Goal: Transaction & Acquisition: Download file/media

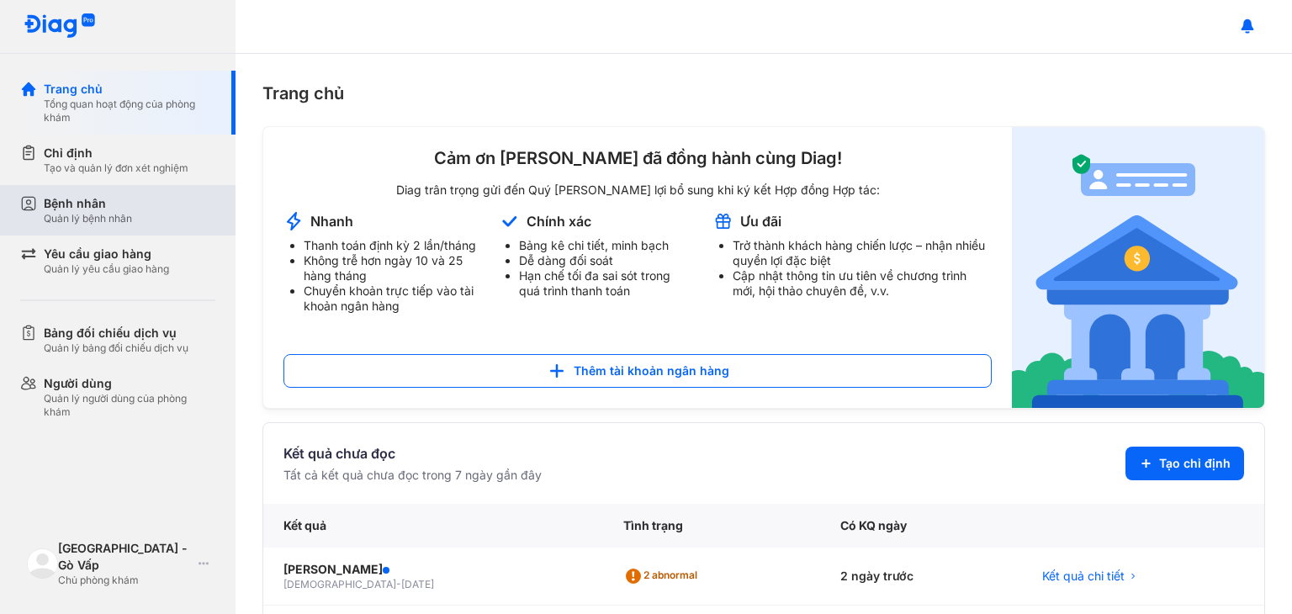
click at [141, 212] on div "Bệnh nhân Quản lý bệnh nhân" at bounding box center [130, 210] width 172 height 30
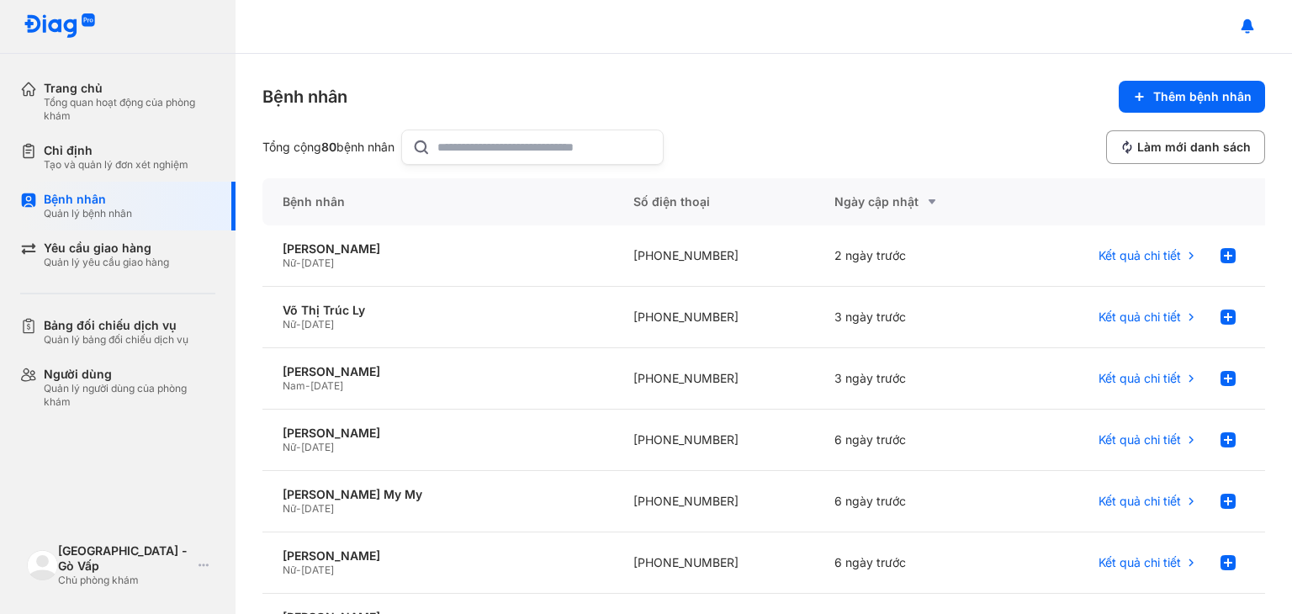
click at [551, 144] on input "text" at bounding box center [544, 147] width 215 height 34
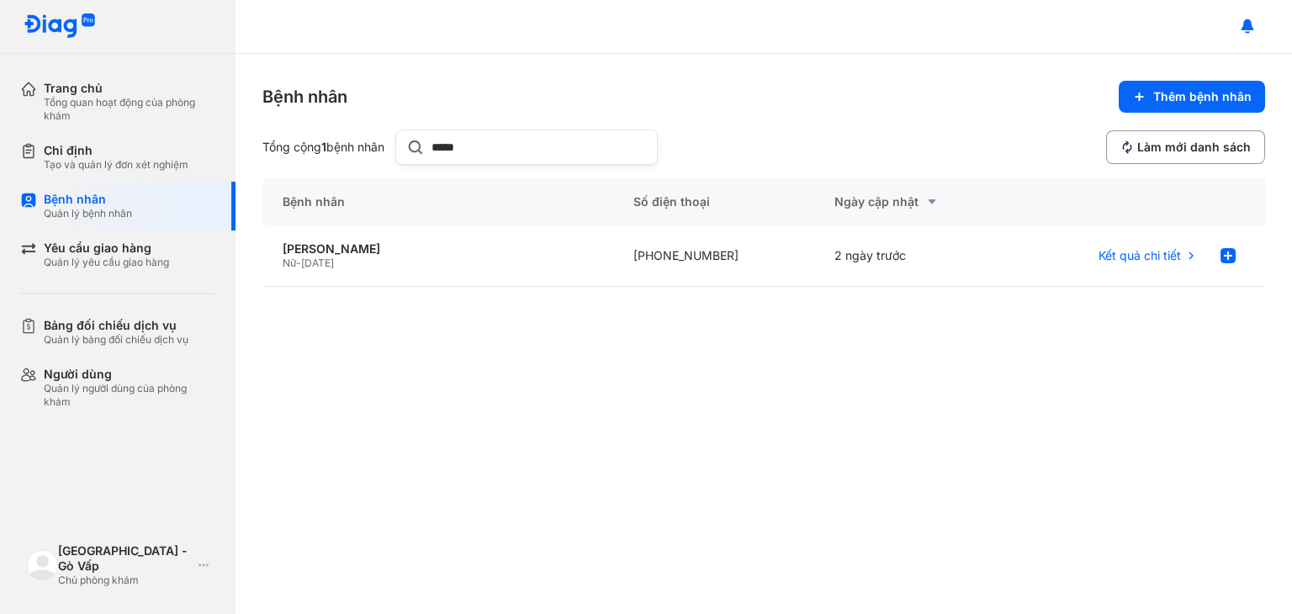
type input "*****"
click at [1168, 253] on span "Kết quả chi tiết" at bounding box center [1139, 255] width 82 height 15
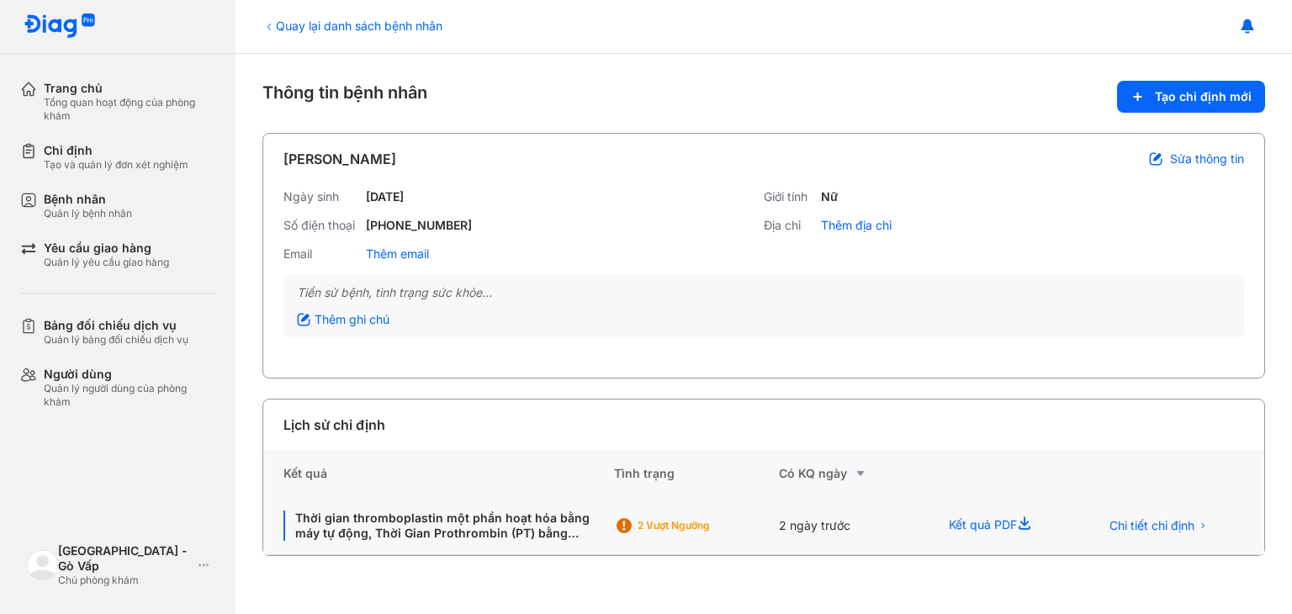
click at [979, 521] on div "Kết quả PDF" at bounding box center [1004, 526] width 151 height 58
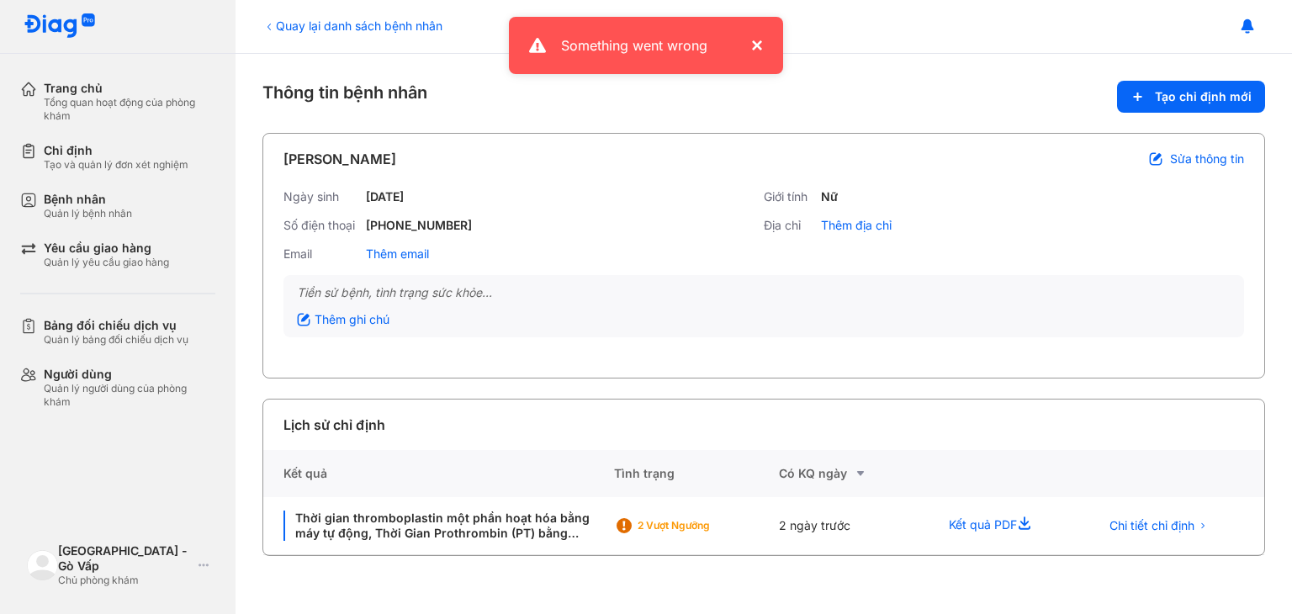
click at [760, 52] on button "×" at bounding box center [753, 45] width 20 height 20
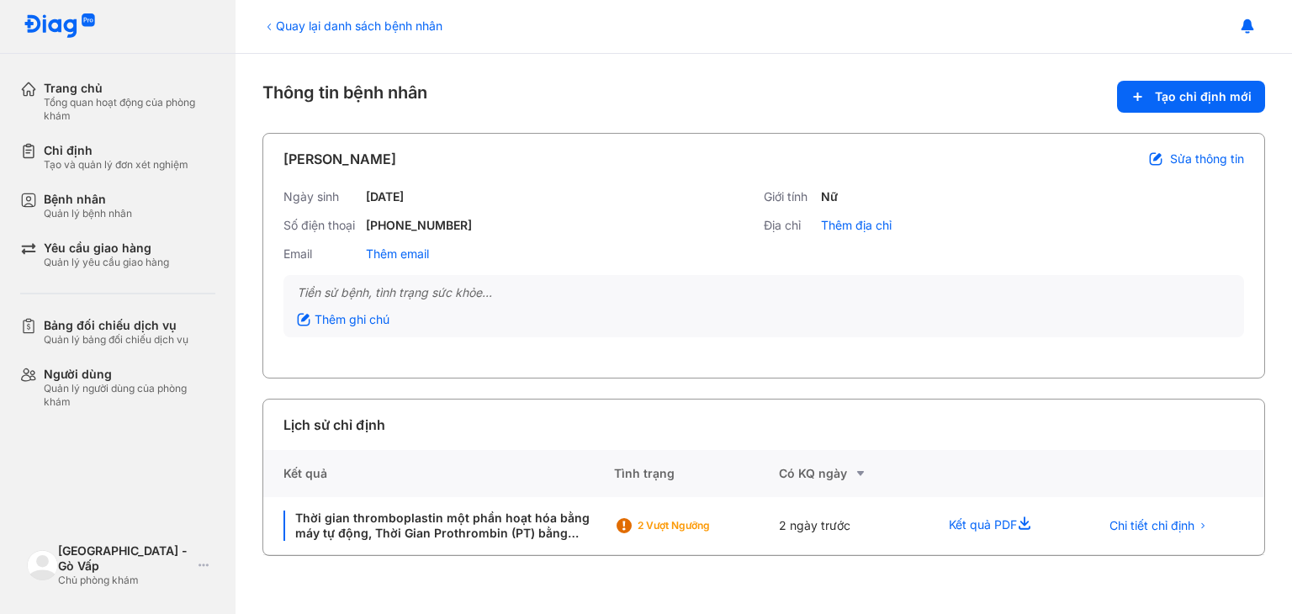
click at [266, 26] on icon at bounding box center [268, 26] width 13 height 13
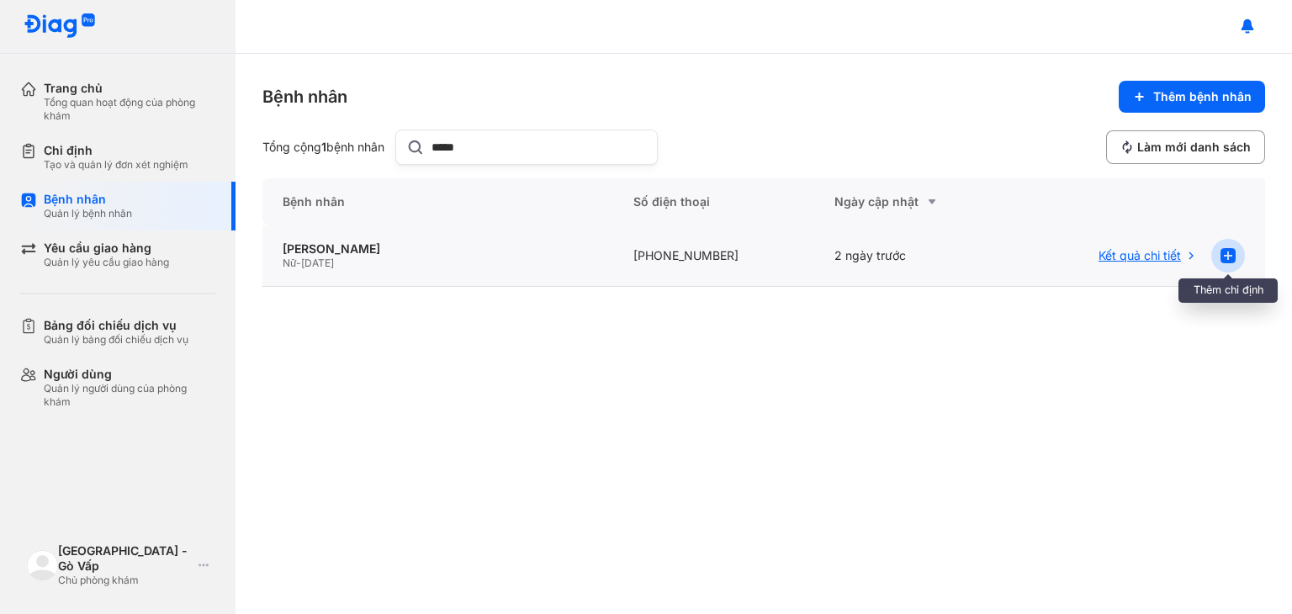
click at [1233, 258] on use at bounding box center [1227, 255] width 15 height 15
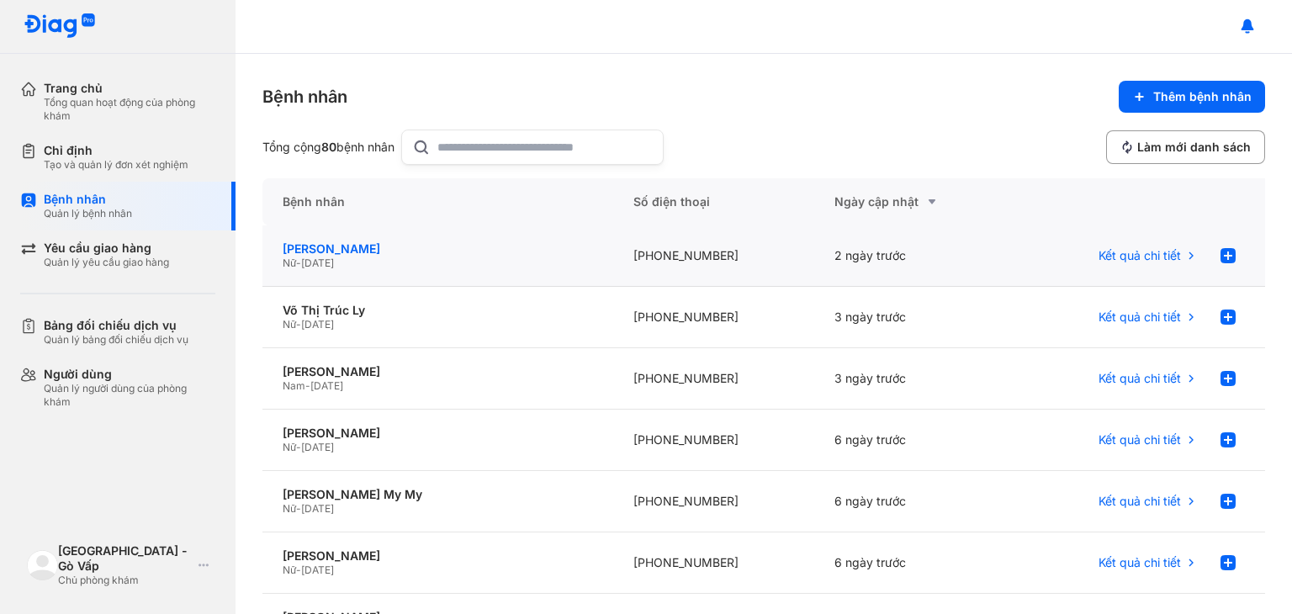
click at [316, 251] on div "[PERSON_NAME]" at bounding box center [438, 248] width 310 height 15
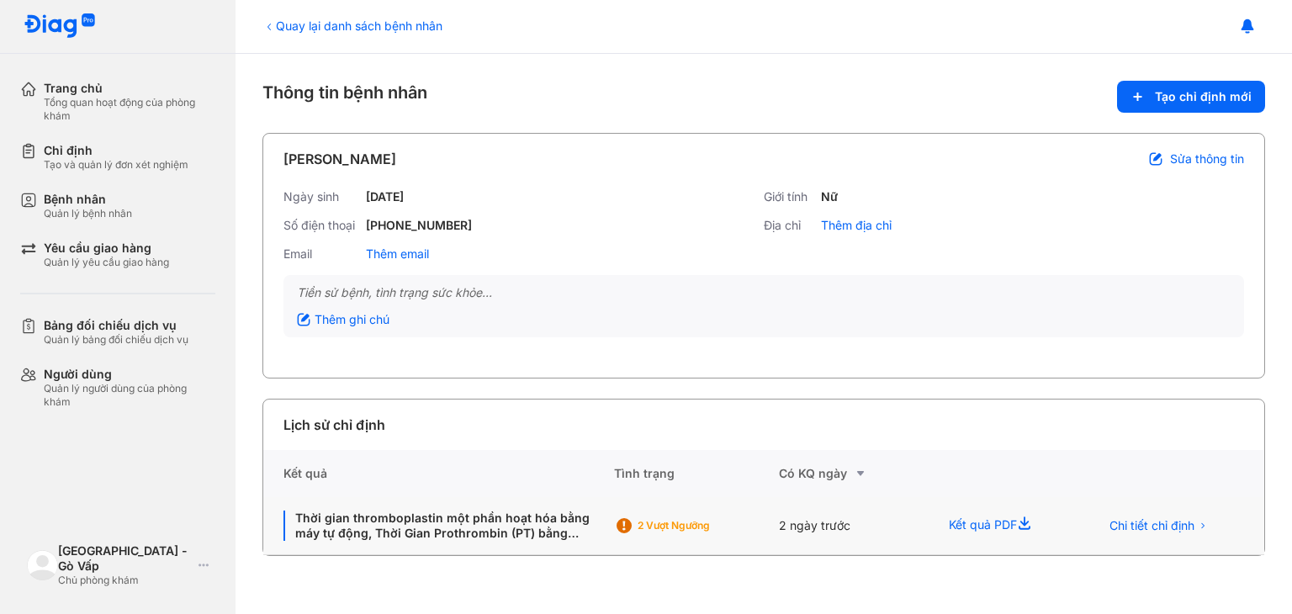
click at [658, 519] on div "2 Vượt ngưỡng" at bounding box center [705, 525] width 135 height 13
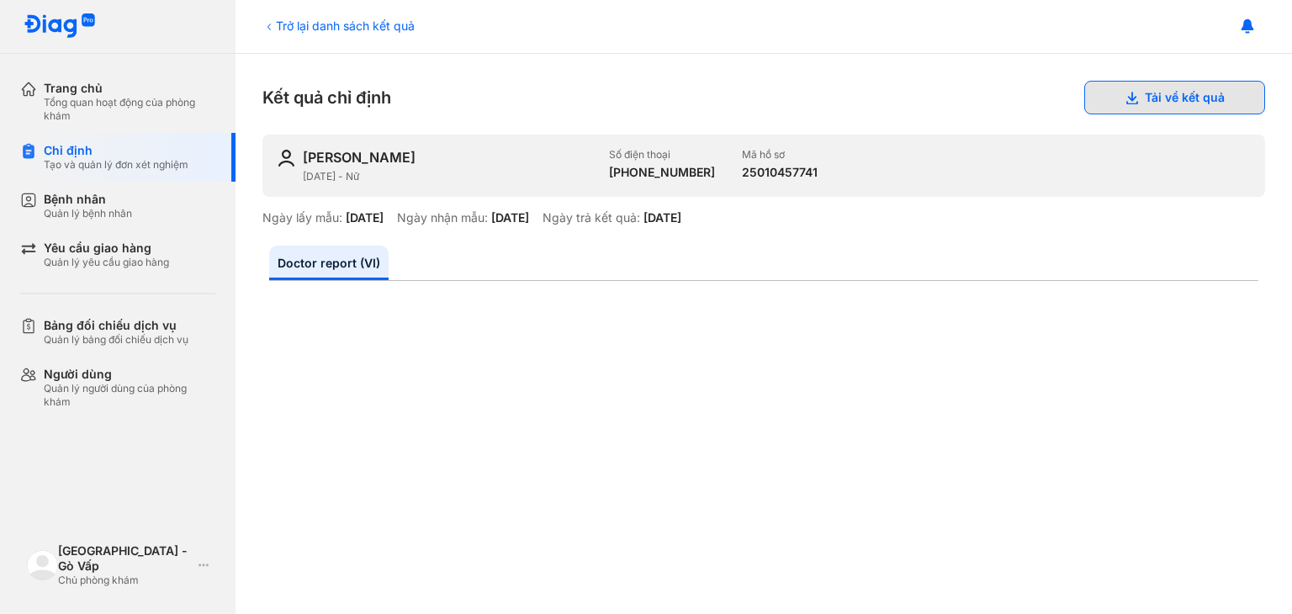
click at [1199, 88] on button "Tải về kết quả" at bounding box center [1174, 98] width 181 height 34
click at [1138, 103] on button "Tải về kết quả" at bounding box center [1174, 98] width 181 height 34
click at [1137, 99] on button "Tải về kết quả" at bounding box center [1174, 98] width 181 height 34
